Goal: Task Accomplishment & Management: Manage account settings

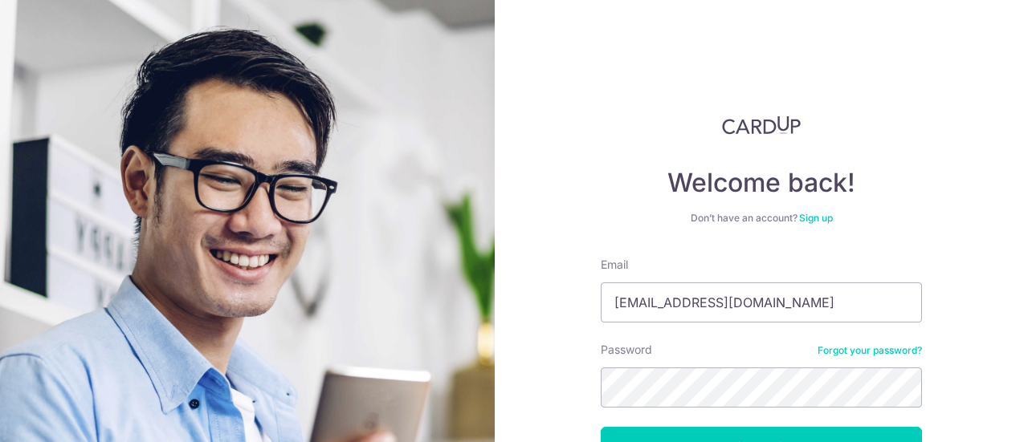
type input "minwei143@gmail.com"
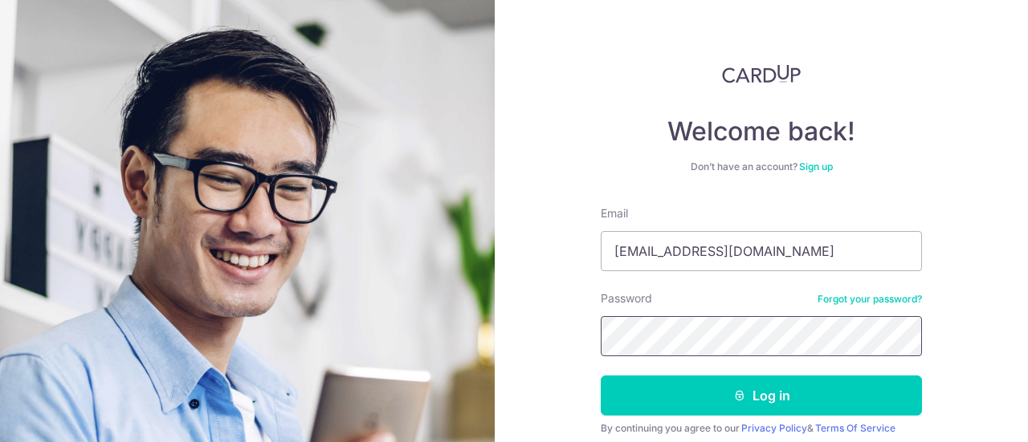
scroll to position [114, 0]
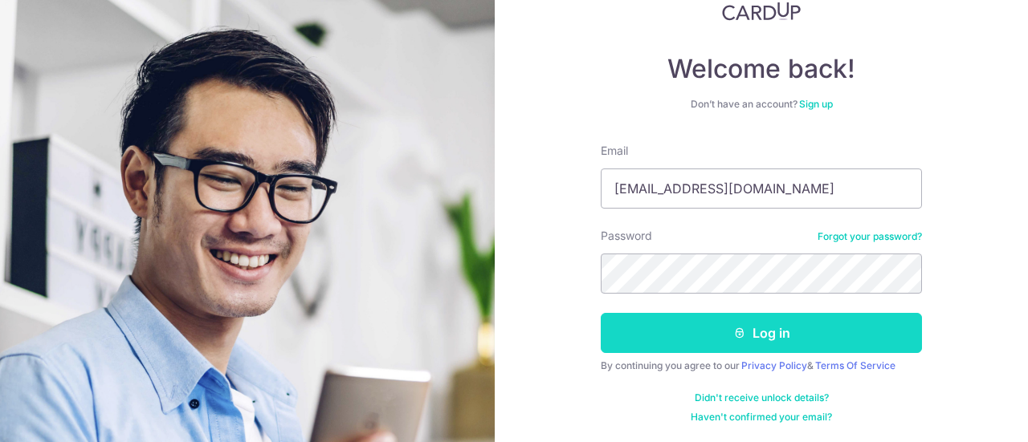
click at [752, 320] on button "Log in" at bounding box center [761, 333] width 321 height 40
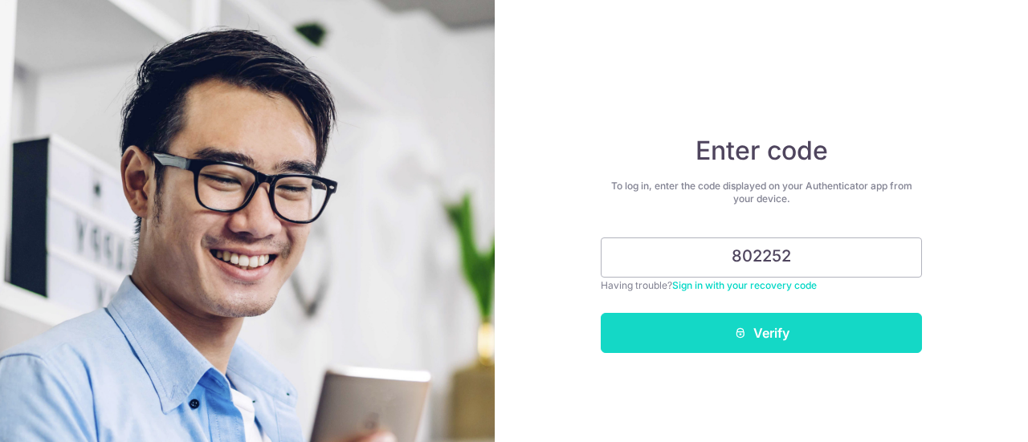
type input "802252"
click at [793, 324] on button "Verify" at bounding box center [761, 333] width 321 height 40
